Goal: Check status: Check status

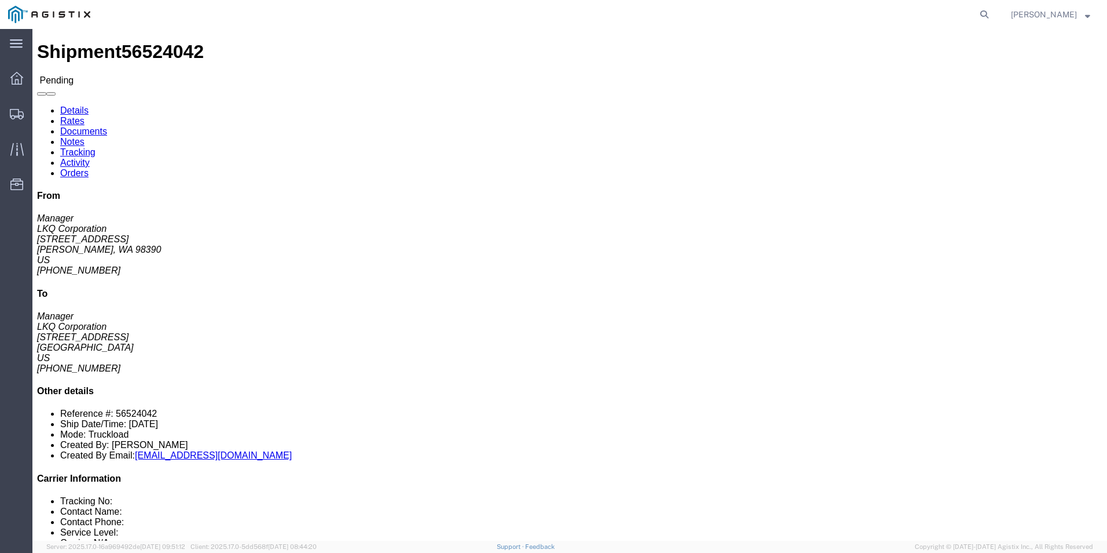
drag, startPoint x: 67, startPoint y: 42, endPoint x: 74, endPoint y: 44, distance: 6.8
click link "Rates"
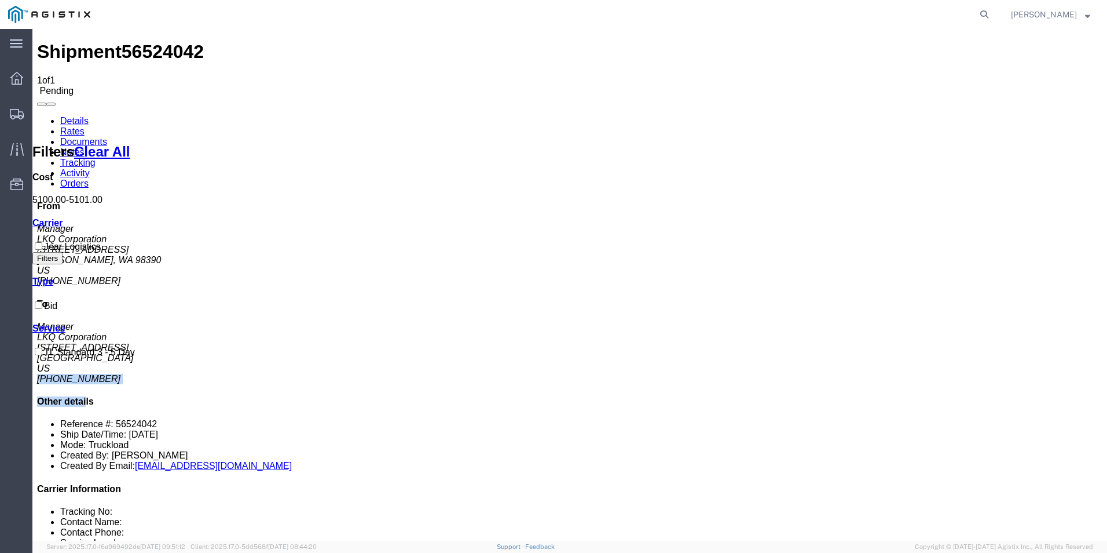
drag, startPoint x: 897, startPoint y: 256, endPoint x: 950, endPoint y: 264, distance: 53.3
click at [950, 264] on div "From Manager LKQ Corporation [STREET_ADDRESS][PERSON_NAME] [PHONE_NUMBER] To Ma…" at bounding box center [570, 385] width 1066 height 368
drag, startPoint x: 950, startPoint y: 264, endPoint x: 1032, endPoint y: 265, distance: 82.2
click at [1032, 265] on div "From Manager LKQ Corporation [STREET_ADDRESS][PERSON_NAME] [PHONE_NUMBER] To Ma…" at bounding box center [570, 385] width 1066 height 368
drag, startPoint x: 1058, startPoint y: 339, endPoint x: 963, endPoint y: 343, distance: 95.1
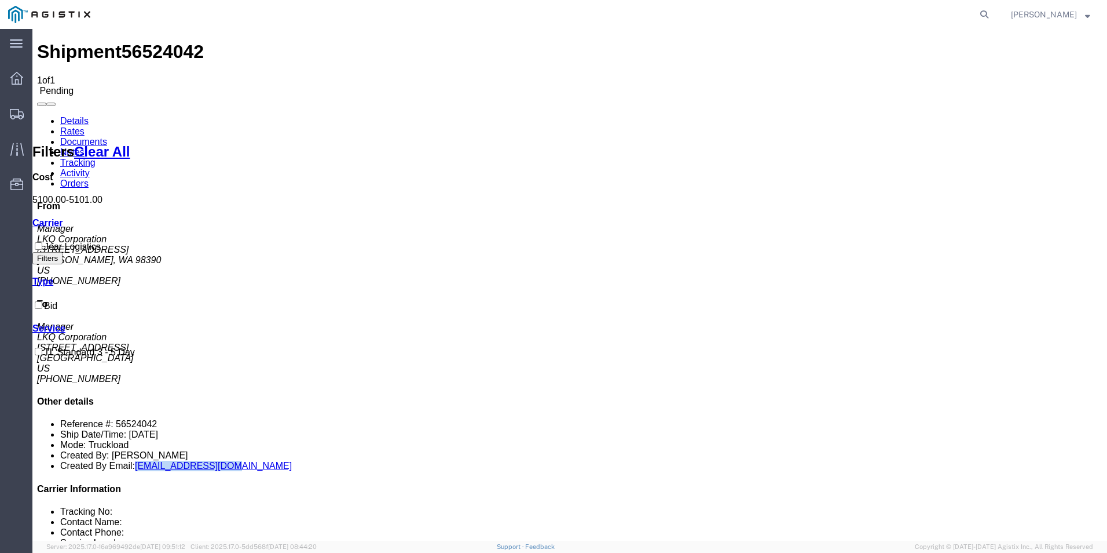
click at [963, 460] on li "Created By Email: [EMAIL_ADDRESS][DOMAIN_NAME]" at bounding box center [581, 465] width 1042 height 10
drag, startPoint x: 963, startPoint y: 343, endPoint x: 1029, endPoint y: 282, distance: 90.2
click at [1029, 396] on h4 "Other details" at bounding box center [570, 401] width 1066 height 10
drag, startPoint x: 1026, startPoint y: 280, endPoint x: 1016, endPoint y: 283, distance: 10.3
click at [1016, 396] on h4 "Other details" at bounding box center [570, 401] width 1066 height 10
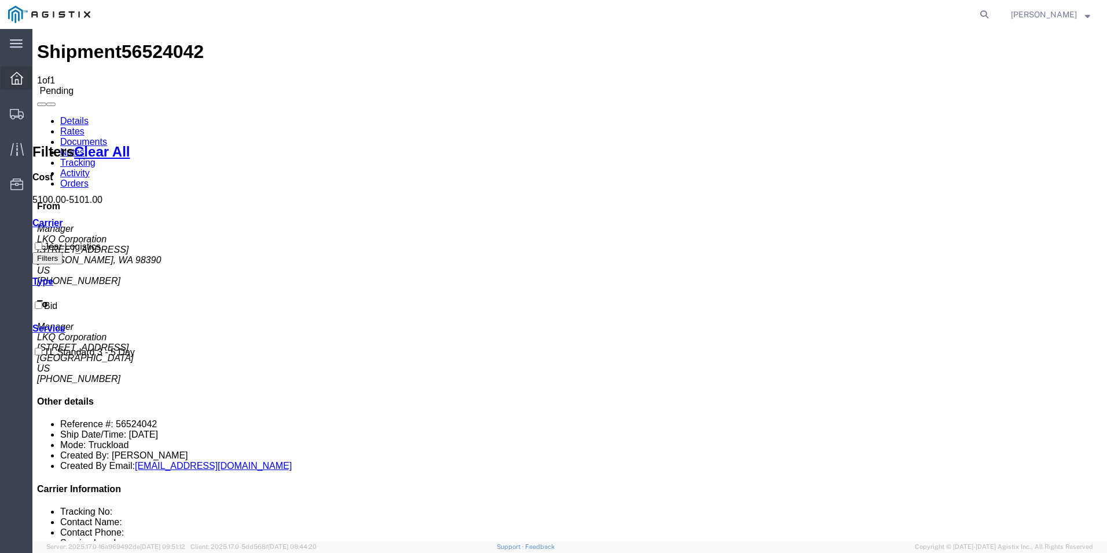
click at [16, 83] on icon at bounding box center [16, 78] width 13 height 13
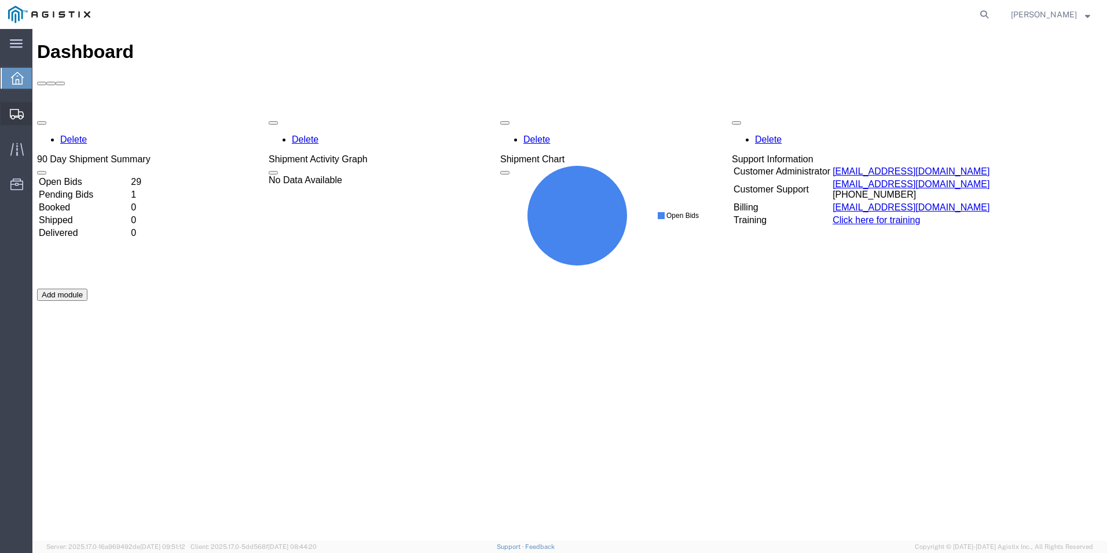
click at [11, 107] on div at bounding box center [17, 113] width 32 height 23
